Goal: Navigation & Orientation: Find specific page/section

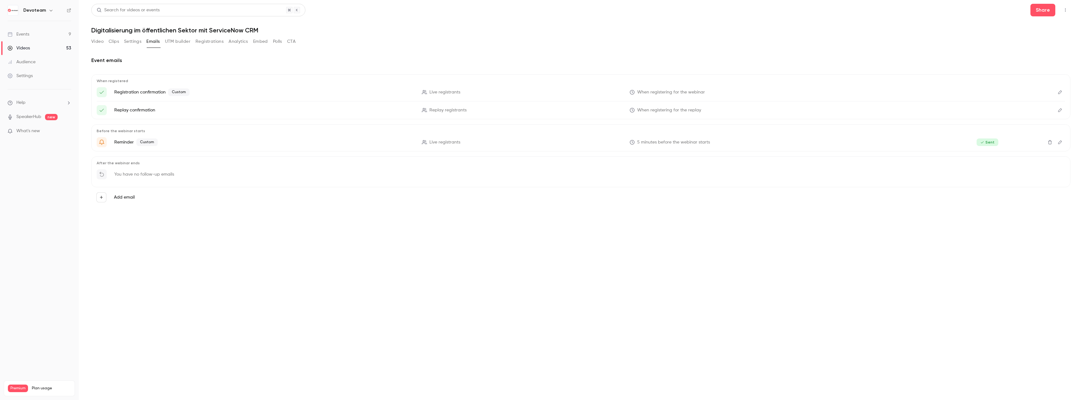
click at [38, 45] on link "Videos 53" at bounding box center [39, 48] width 79 height 14
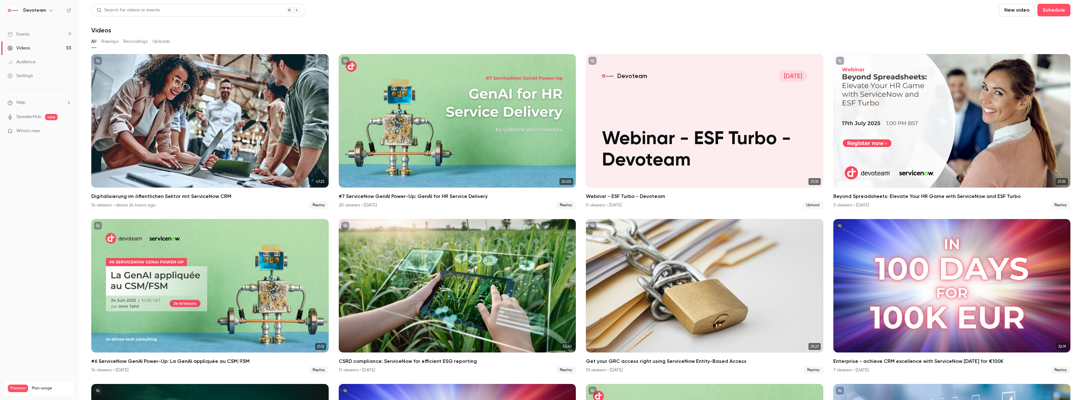
click at [42, 37] on link "Events 9" at bounding box center [39, 34] width 79 height 14
